Goal: Task Accomplishment & Management: Use online tool/utility

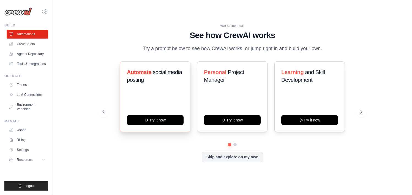
click at [157, 112] on div "Automate social media posting Try it now" at bounding box center [155, 96] width 70 height 70
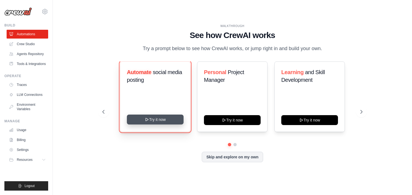
click at [155, 119] on button "Try it now" at bounding box center [155, 119] width 57 height 10
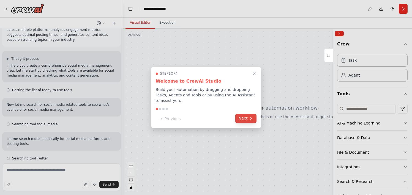
scroll to position [20, 0]
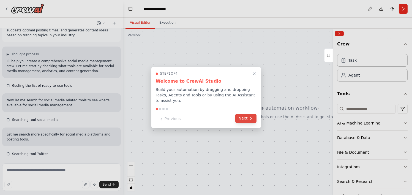
click at [247, 116] on button "Next" at bounding box center [245, 118] width 21 height 9
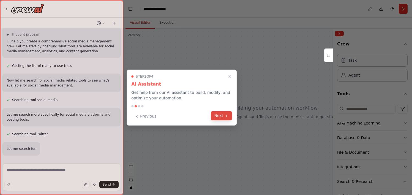
scroll to position [48, 0]
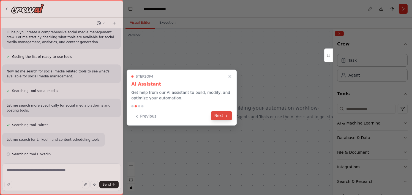
click at [224, 117] on icon at bounding box center [226, 115] width 4 height 4
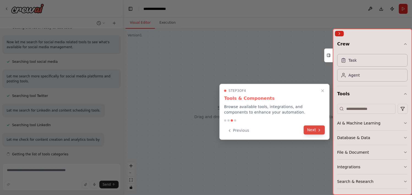
click at [311, 129] on button "Next" at bounding box center [314, 129] width 21 height 9
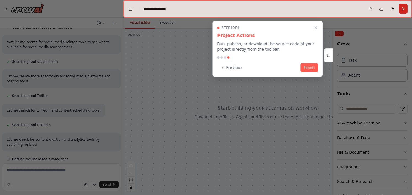
scroll to position [83, 0]
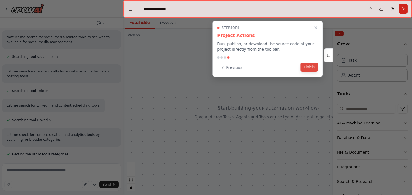
click at [310, 68] on button "Finish" at bounding box center [309, 66] width 18 height 9
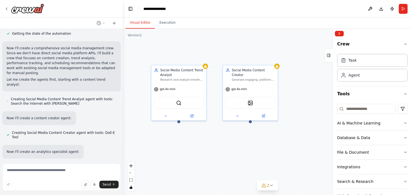
scroll to position [342, 0]
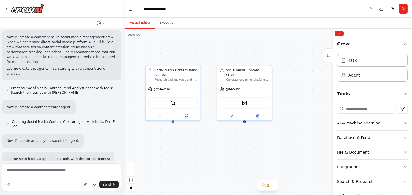
drag, startPoint x: 295, startPoint y: 142, endPoint x: 215, endPoint y: 145, distance: 80.1
click at [215, 145] on div "Social Media Content Trend Analyst Research and analyze trending topics, hashta…" at bounding box center [267, 112] width 289 height 166
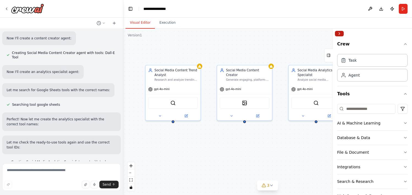
scroll to position [417, 0]
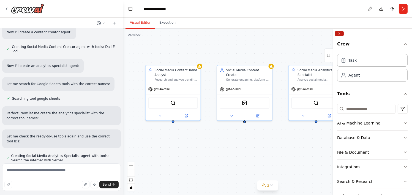
click at [339, 32] on button "Collapse right sidebar" at bounding box center [339, 34] width 9 height 6
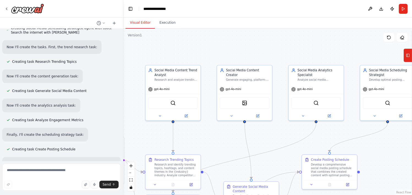
scroll to position [631, 0]
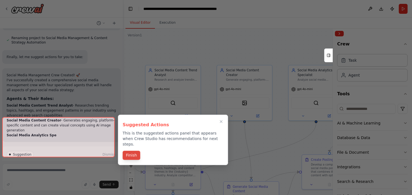
click at [128, 152] on button "Finish" at bounding box center [132, 154] width 18 height 9
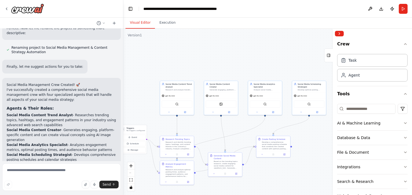
scroll to position [808, 0]
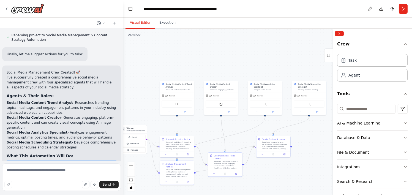
drag, startPoint x: 108, startPoint y: 121, endPoint x: 120, endPoint y: 131, distance: 15.8
click at [120, 131] on div "Create a crew that schedules and publishes social media content across multiple…" at bounding box center [61, 95] width 123 height 132
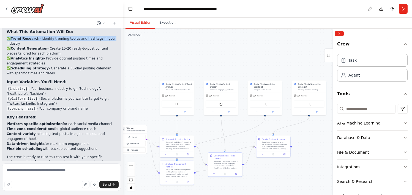
scroll to position [963, 0]
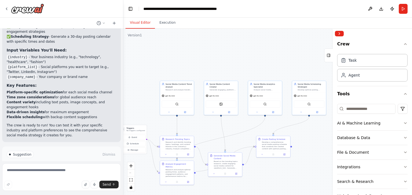
click at [214, 62] on div ".deletable-edge-delete-btn { width: 20px; height: 20px; border: 0px solid #ffff…" at bounding box center [267, 112] width 289 height 166
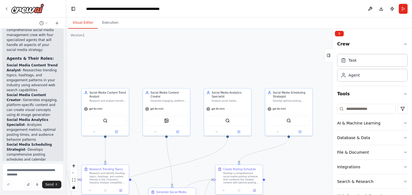
scroll to position [1675, 0]
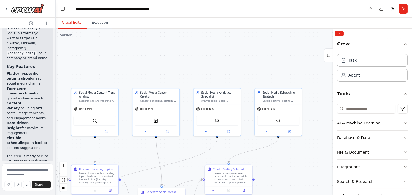
drag, startPoint x: 122, startPoint y: 102, endPoint x: 26, endPoint y: 103, distance: 96.8
click at [26, 103] on div "Create a crew that schedules and publishes social media content across multiple…" at bounding box center [28, 97] width 56 height 195
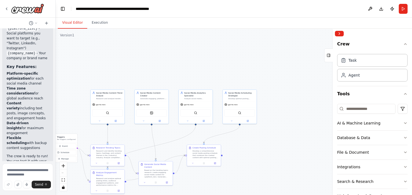
click at [196, 76] on div ".deletable-edge-delete-btn { width: 20px; height: 20px; border: 0px solid #ffff…" at bounding box center [234, 112] width 356 height 166
click at [49, 57] on div "Create a crew that schedules and publishes social media content across multiple…" at bounding box center [27, 95] width 55 height 132
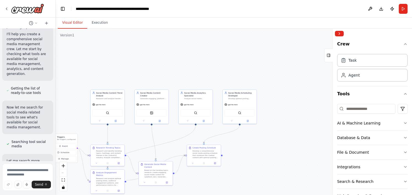
scroll to position [0, 0]
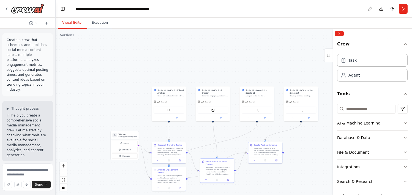
drag, startPoint x: 56, startPoint y: 105, endPoint x: 117, endPoint y: 102, distance: 61.4
click at [117, 102] on div ".deletable-edge-delete-btn { width: 20px; height: 20px; border: 0px solid #ffff…" at bounding box center [234, 112] width 356 height 166
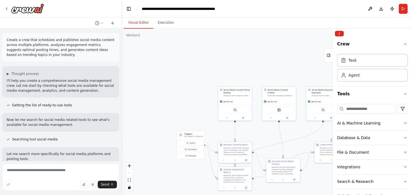
drag, startPoint x: 55, startPoint y: 111, endPoint x: 122, endPoint y: 115, distance: 67.3
click at [122, 115] on div "Create a crew that schedules and publishes social media content across multiple…" at bounding box center [206, 97] width 412 height 195
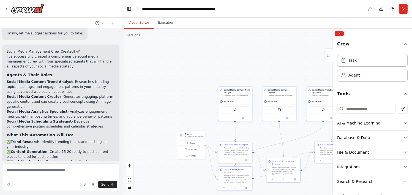
scroll to position [978, 0]
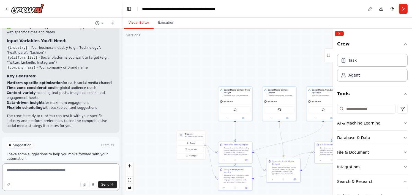
click at [21, 176] on textarea at bounding box center [60, 177] width 117 height 28
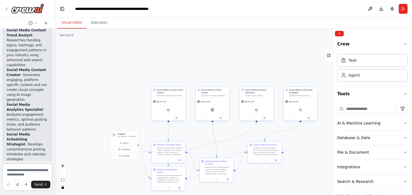
scroll to position [1591, 0]
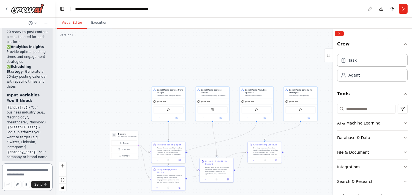
drag, startPoint x: 121, startPoint y: 105, endPoint x: 42, endPoint y: 94, distance: 79.7
click at [42, 94] on div "Create a crew that schedules and publishes social media content across multiple…" at bounding box center [27, 97] width 55 height 195
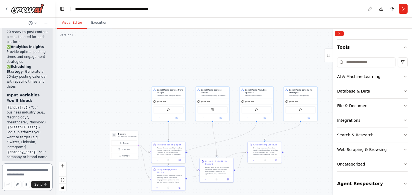
scroll to position [47, 0]
click at [403, 181] on icon "button" at bounding box center [405, 183] width 4 height 4
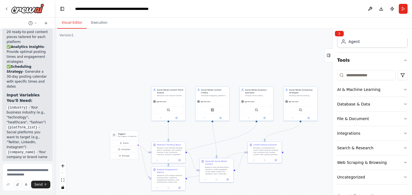
scroll to position [0, 0]
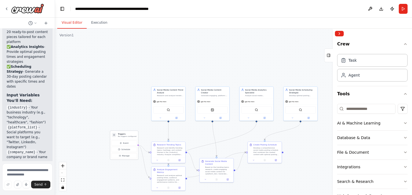
click at [123, 138] on div "Triggers No triggers configured" at bounding box center [124, 135] width 28 height 9
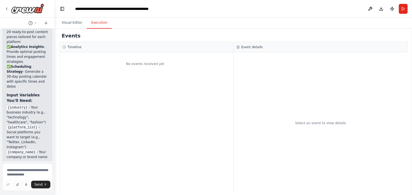
click at [94, 22] on button "Execution" at bounding box center [99, 23] width 25 height 12
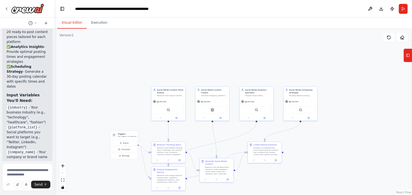
click at [66, 20] on button "Visual Editor" at bounding box center [71, 23] width 29 height 12
click at [228, 179] on icon at bounding box center [228, 179] width 2 height 2
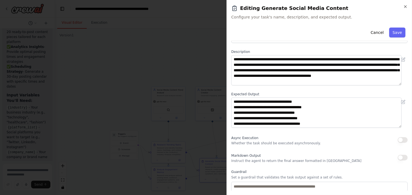
scroll to position [20, 0]
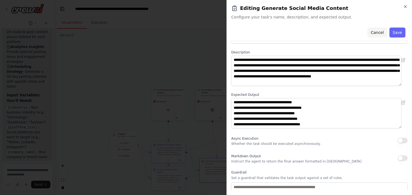
click at [372, 29] on button "Cancel" at bounding box center [377, 33] width 20 height 10
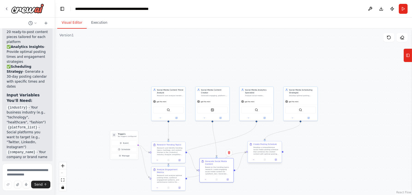
click at [264, 153] on div "Develop a comprehensive social media posting schedule that combines the created…" at bounding box center [266, 150] width 27 height 9
click at [276, 160] on icon at bounding box center [275, 158] width 1 height 1
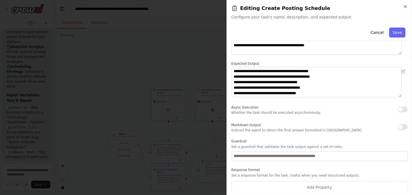
scroll to position [53, 0]
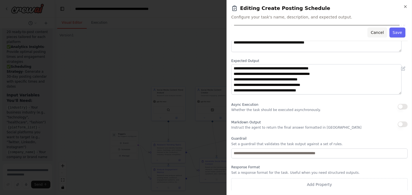
click at [371, 34] on button "Cancel" at bounding box center [377, 33] width 20 height 10
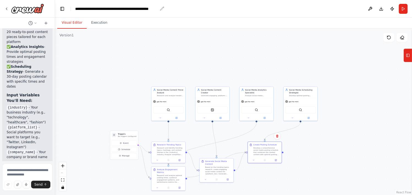
click at [144, 10] on div "**********" at bounding box center [116, 9] width 83 height 6
click at [18, 170] on textarea at bounding box center [27, 177] width 50 height 28
type textarea "**********"
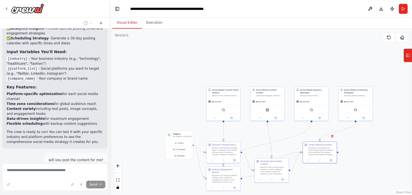
drag, startPoint x: 54, startPoint y: 127, endPoint x: 121, endPoint y: 132, distance: 67.1
click at [121, 132] on div "Create a crew that schedules and publishes social media content across multiple…" at bounding box center [206, 97] width 412 height 195
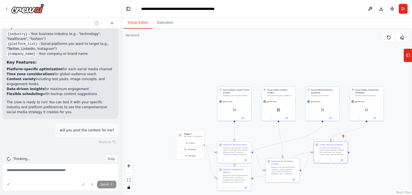
scroll to position [986, 0]
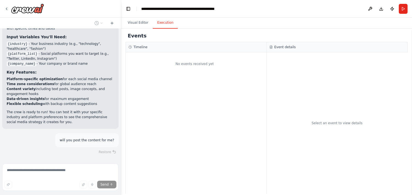
click at [159, 25] on button "Execution" at bounding box center [165, 23] width 25 height 12
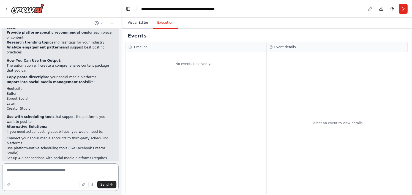
scroll to position [1194, 0]
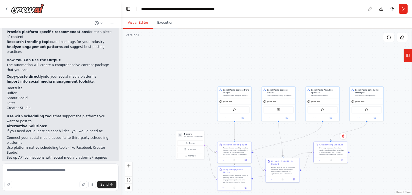
click at [130, 21] on button "Visual Editor" at bounding box center [137, 23] width 29 height 12
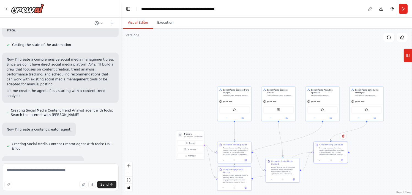
scroll to position [324, 0]
click at [119, 53] on div at bounding box center [120, 97] width 2 height 195
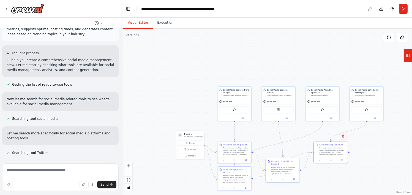
scroll to position [0, 0]
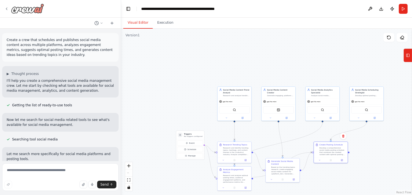
click at [7, 7] on icon at bounding box center [6, 9] width 4 height 4
click at [29, 12] on img at bounding box center [27, 9] width 33 height 10
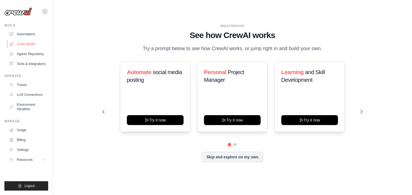
click at [31, 46] on link "Crew Studio" at bounding box center [28, 44] width 42 height 9
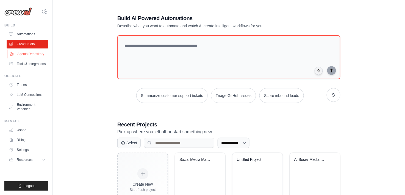
click at [37, 54] on link "Agents Repository" at bounding box center [28, 54] width 42 height 9
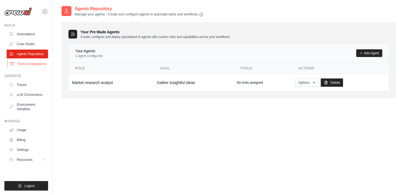
click at [37, 64] on link "Tools & Integrations" at bounding box center [28, 63] width 42 height 9
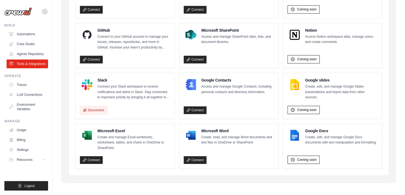
scroll to position [346, 0]
click at [93, 158] on link "Connect" at bounding box center [91, 160] width 23 height 8
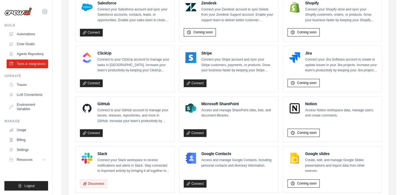
scroll to position [275, 0]
